Goal: Information Seeking & Learning: Learn about a topic

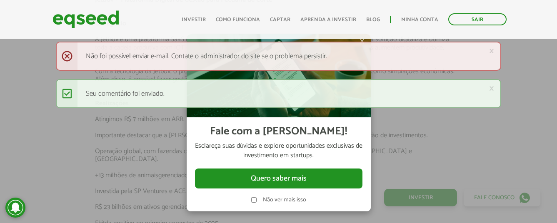
click at [446, 141] on div at bounding box center [278, 111] width 557 height 223
click at [465, 19] on link "Sair" at bounding box center [477, 19] width 58 height 12
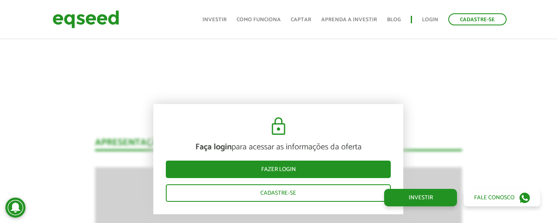
scroll to position [995, 1]
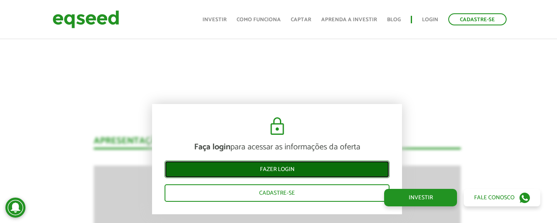
click at [302, 163] on link "Fazer login" at bounding box center [277, 169] width 225 height 17
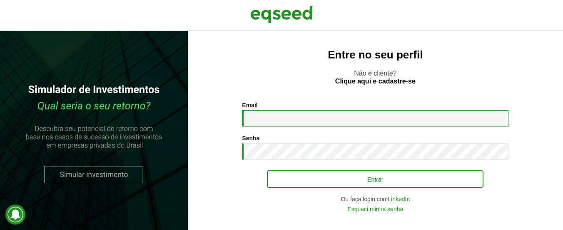
type input "**********"
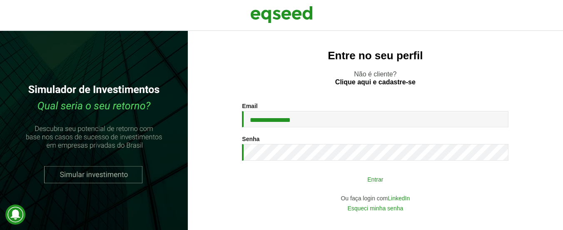
click at [301, 178] on button "Entrar" at bounding box center [375, 179] width 217 height 16
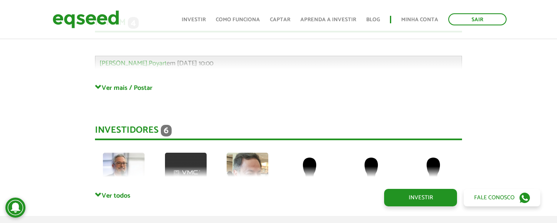
scroll to position [2220, 0]
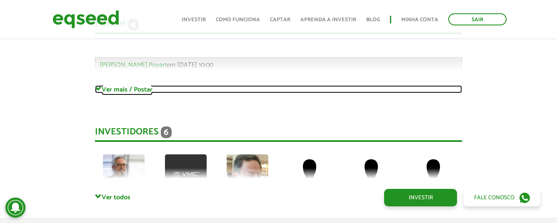
click at [128, 85] on link "Ver mais / Postar" at bounding box center [278, 89] width 367 height 8
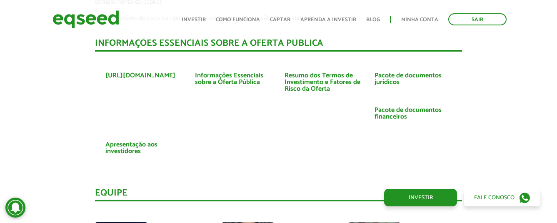
scroll to position [1896, 0]
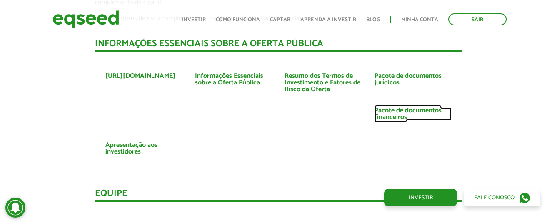
click at [381, 110] on link "Pacote de documentos financeiros" at bounding box center [413, 113] width 77 height 13
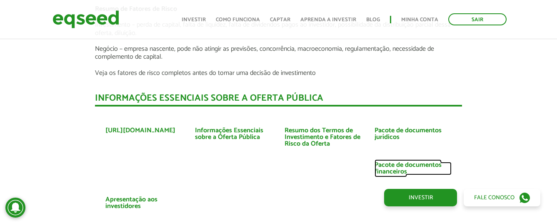
scroll to position [1841, 0]
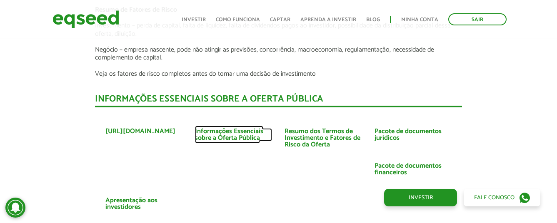
click at [212, 130] on link "Informações Essenciais sobre a Oferta Pública" at bounding box center [233, 134] width 77 height 13
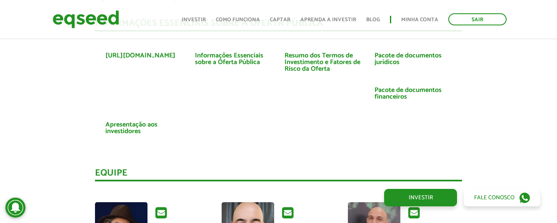
scroll to position [1904, 0]
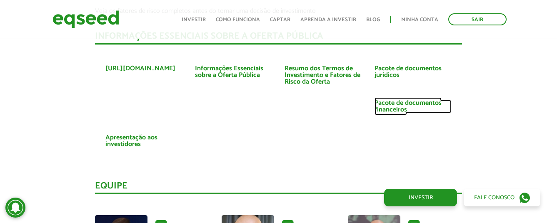
click at [394, 104] on link "Pacote de documentos financeiros" at bounding box center [413, 106] width 77 height 13
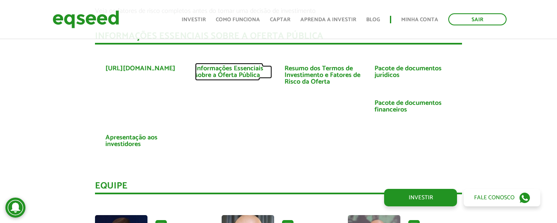
click at [248, 67] on link "Informações Essenciais sobre a Oferta Pública" at bounding box center [233, 71] width 77 height 13
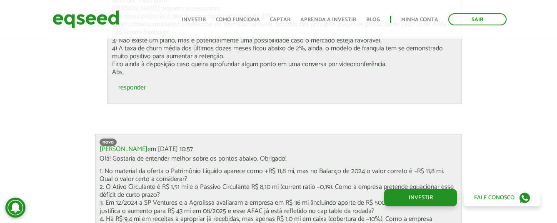
scroll to position [2617, 0]
click at [134, 145] on link "Luiz Fernando M..." at bounding box center [124, 148] width 48 height 7
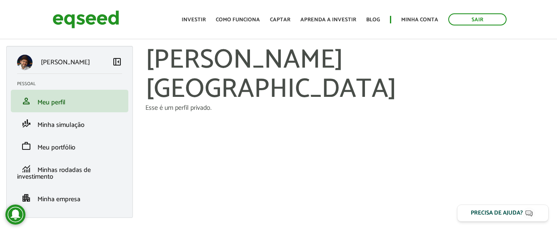
click at [511, 58] on h1 "[PERSON_NAME] [GEOGRAPHIC_DATA]" at bounding box center [347, 75] width 405 height 59
drag, startPoint x: 517, startPoint y: 58, endPoint x: 147, endPoint y: 62, distance: 369.6
click at [147, 62] on h1 "[PERSON_NAME] [GEOGRAPHIC_DATA]" at bounding box center [347, 75] width 405 height 59
copy h1 "[PERSON_NAME] [GEOGRAPHIC_DATA]"
